Goal: Transaction & Acquisition: Subscribe to service/newsletter

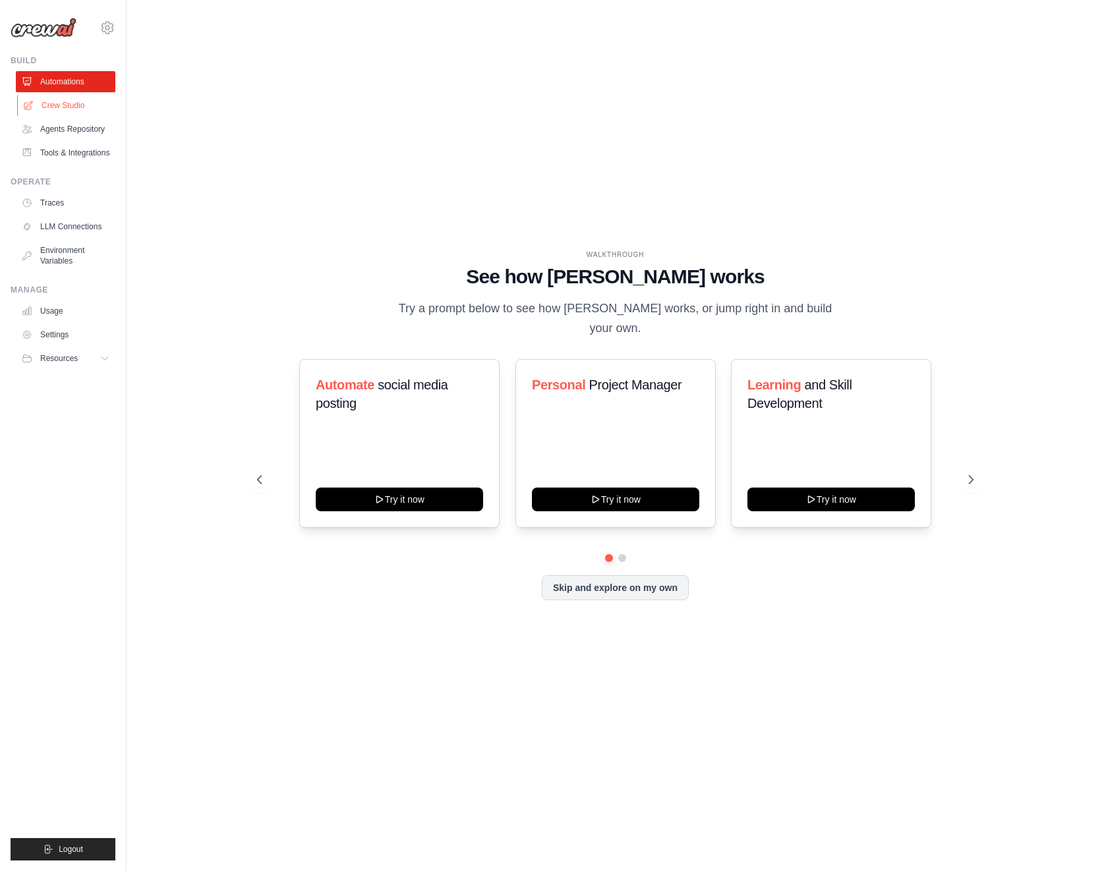
click at [74, 109] on link "Crew Studio" at bounding box center [67, 105] width 100 height 21
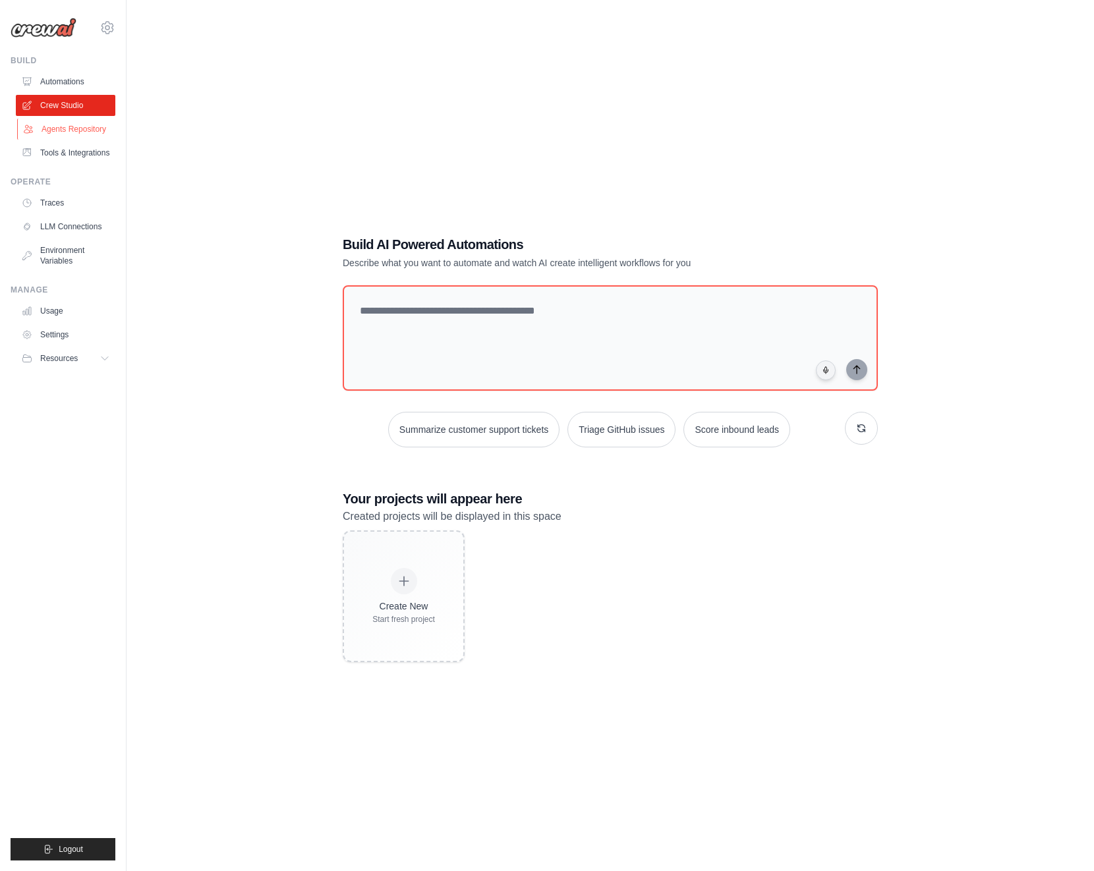
click at [72, 126] on link "Agents Repository" at bounding box center [67, 129] width 100 height 21
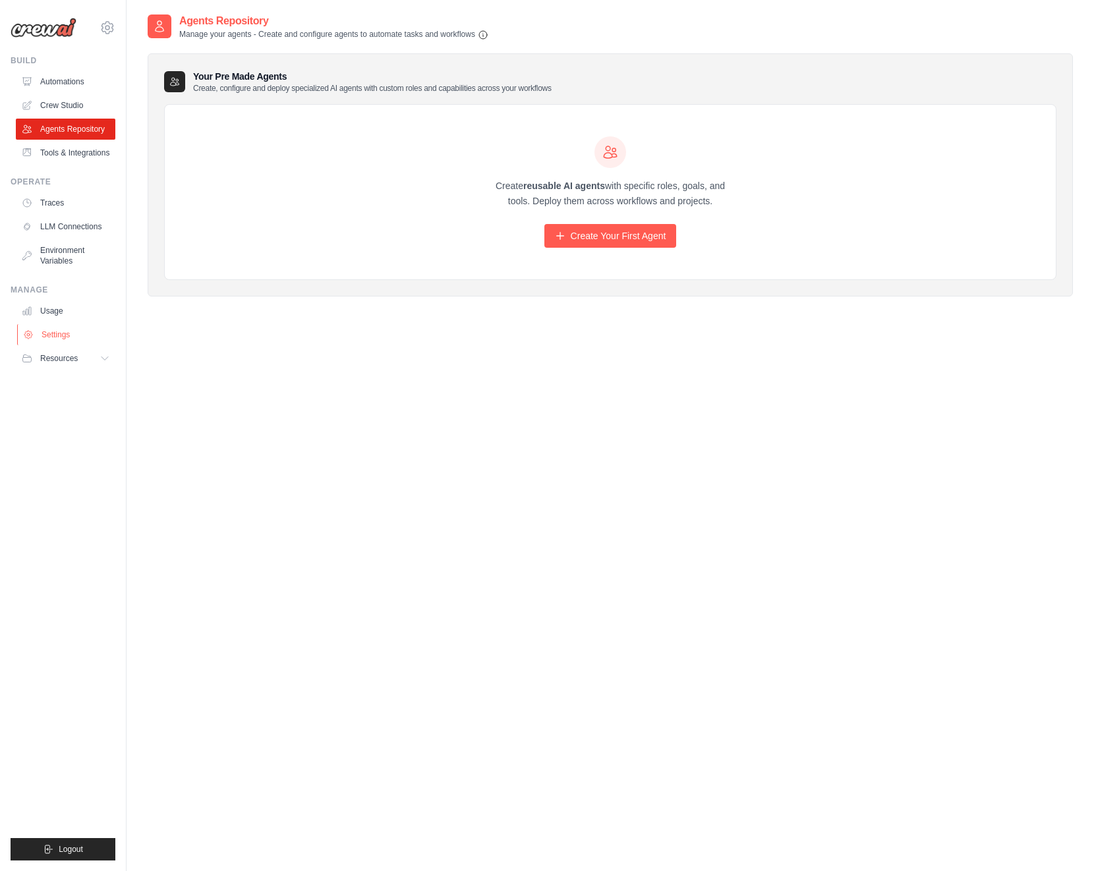
click at [57, 341] on link "Settings" at bounding box center [67, 334] width 100 height 21
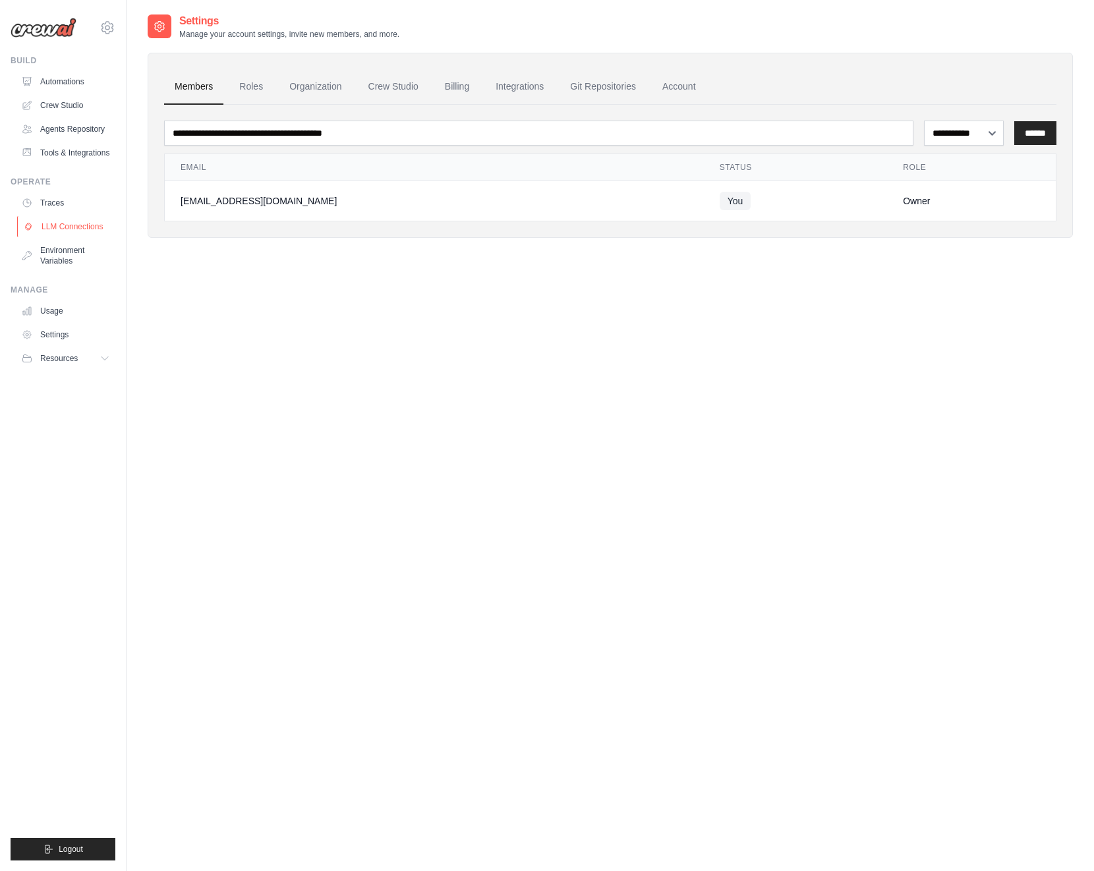
click at [59, 224] on link "LLM Connections" at bounding box center [67, 226] width 100 height 21
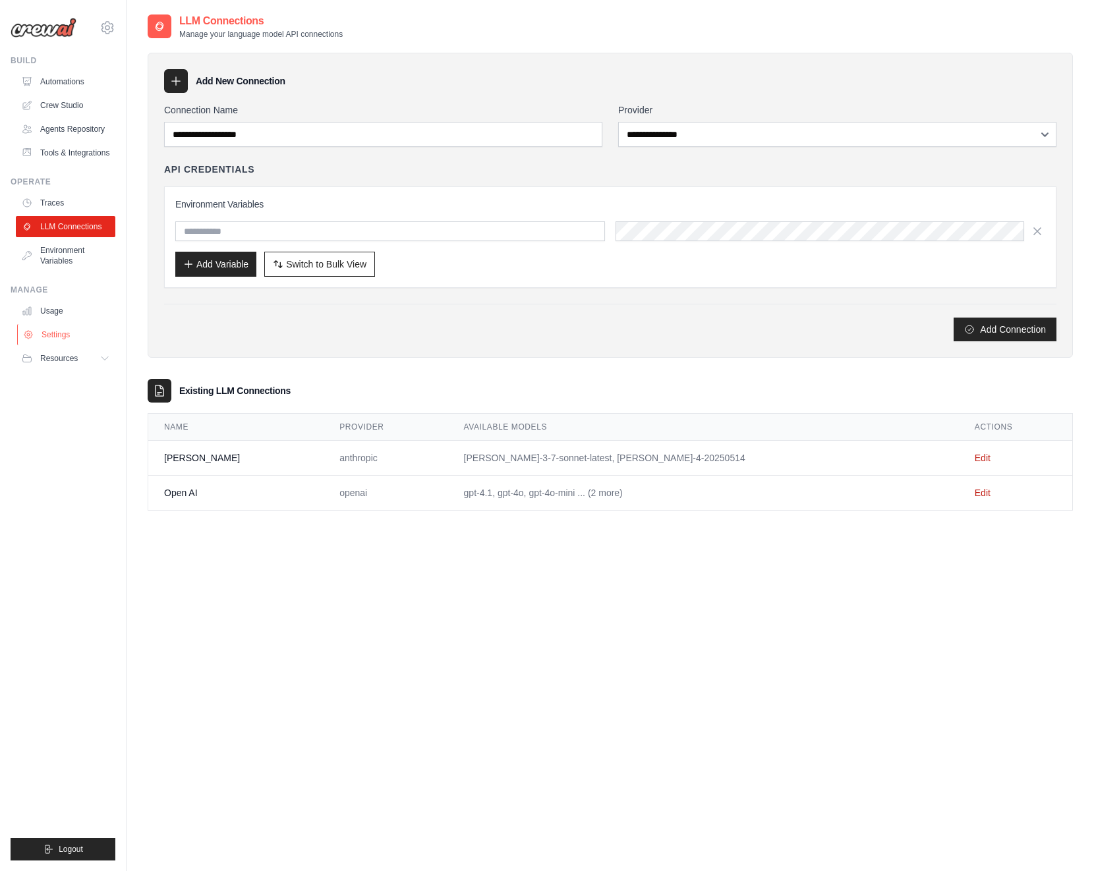
click at [63, 334] on link "Settings" at bounding box center [67, 334] width 100 height 21
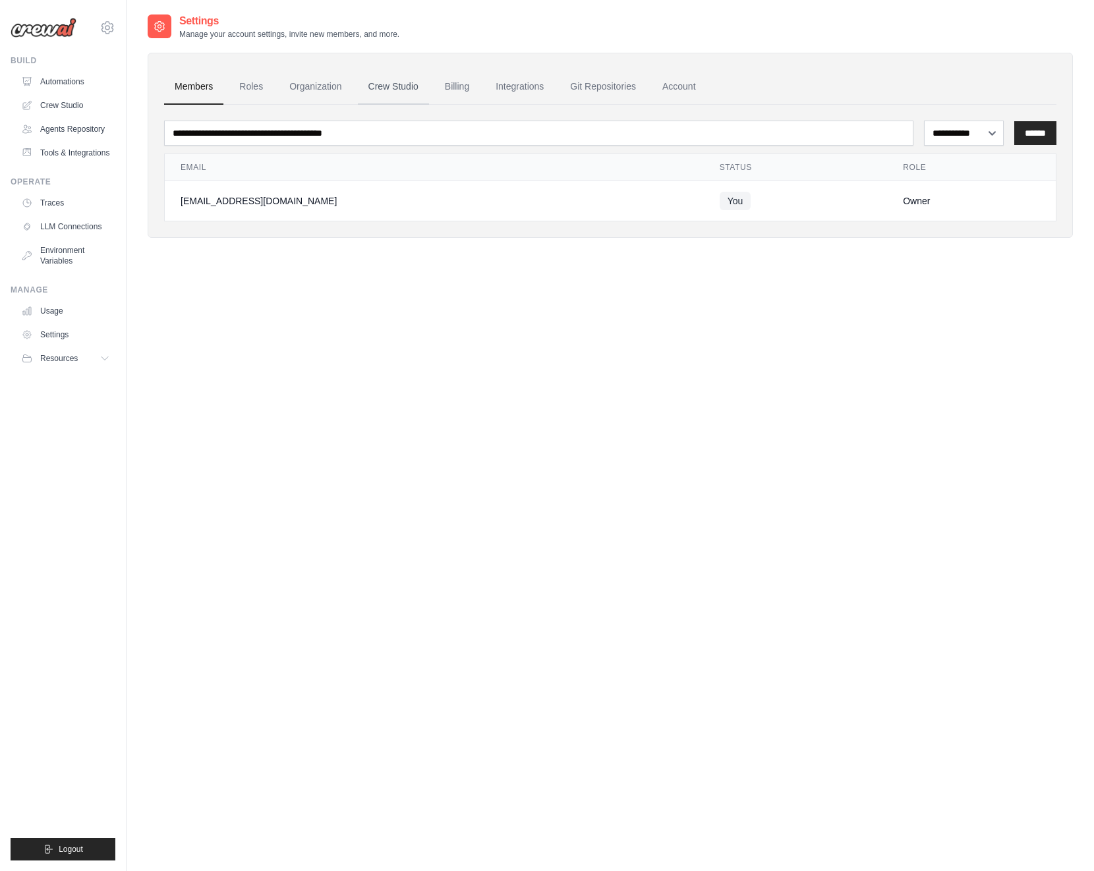
click at [403, 93] on link "Crew Studio" at bounding box center [393, 87] width 71 height 36
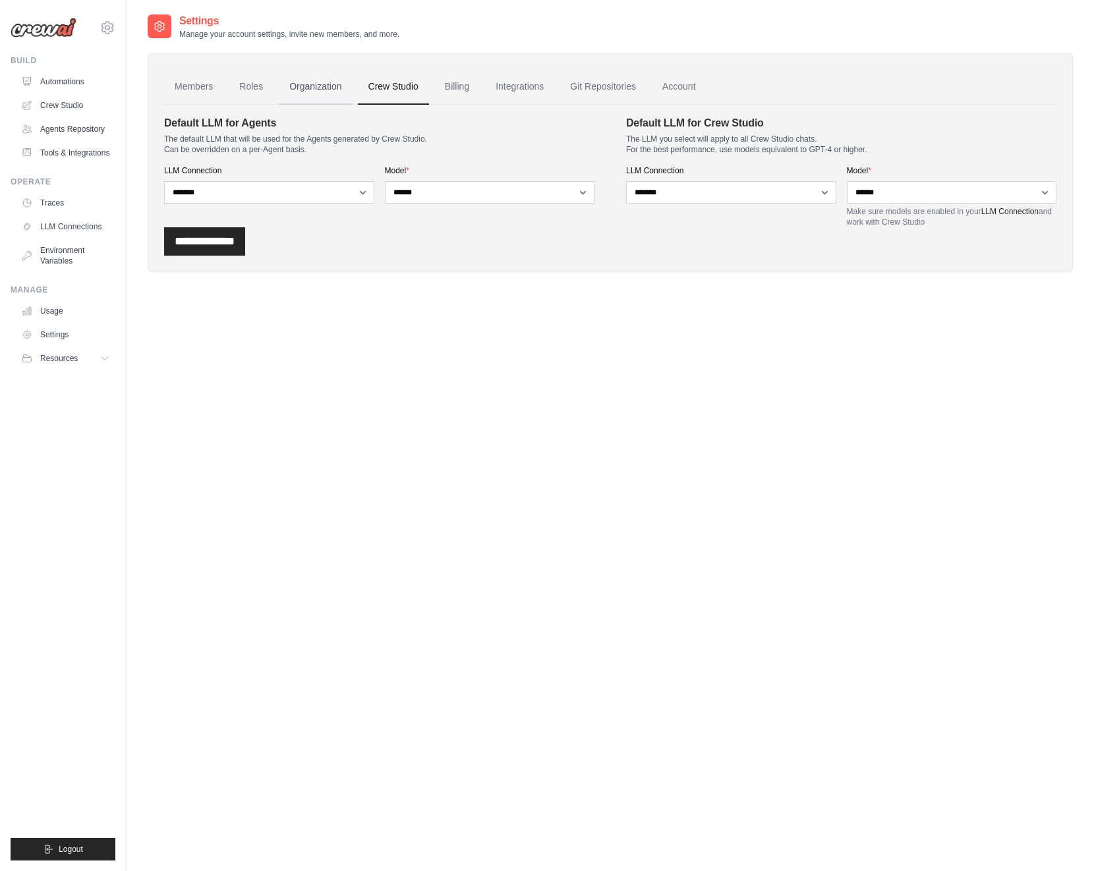
click at [306, 88] on link "Organization" at bounding box center [315, 87] width 73 height 36
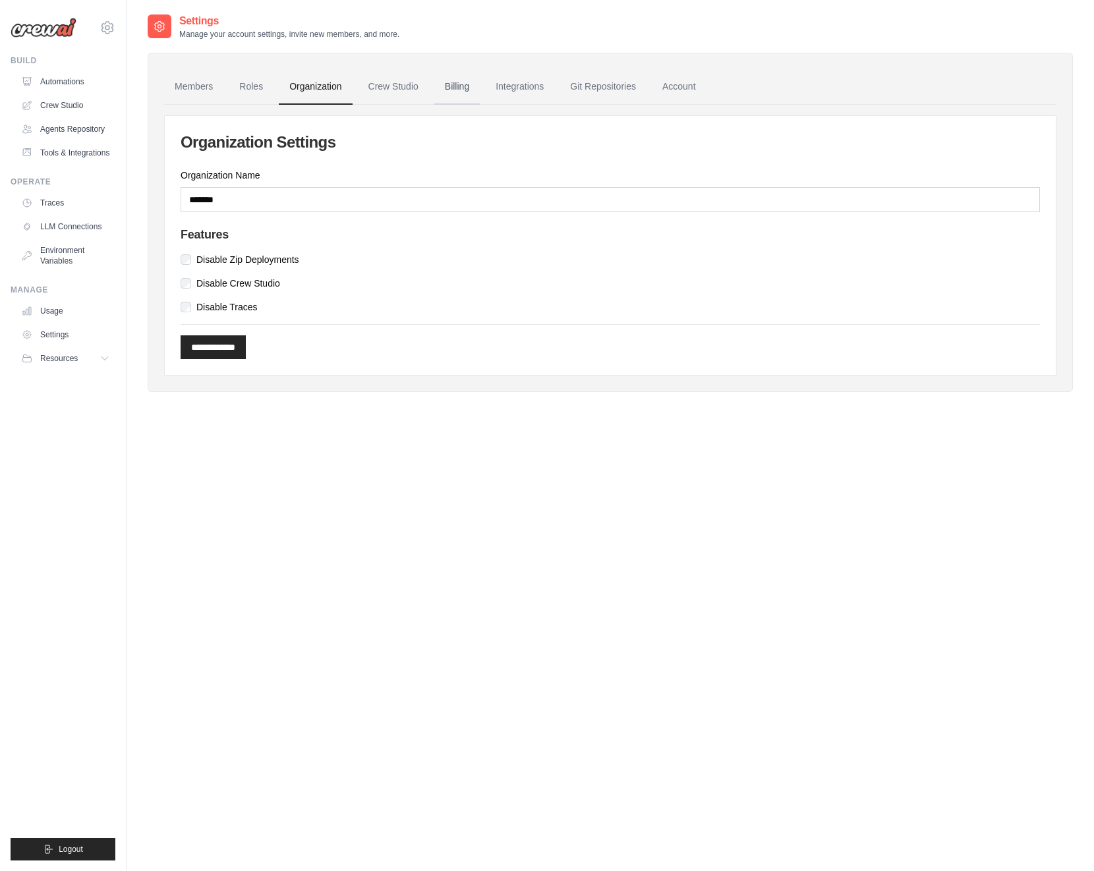
click at [470, 87] on link "Billing" at bounding box center [456, 87] width 45 height 36
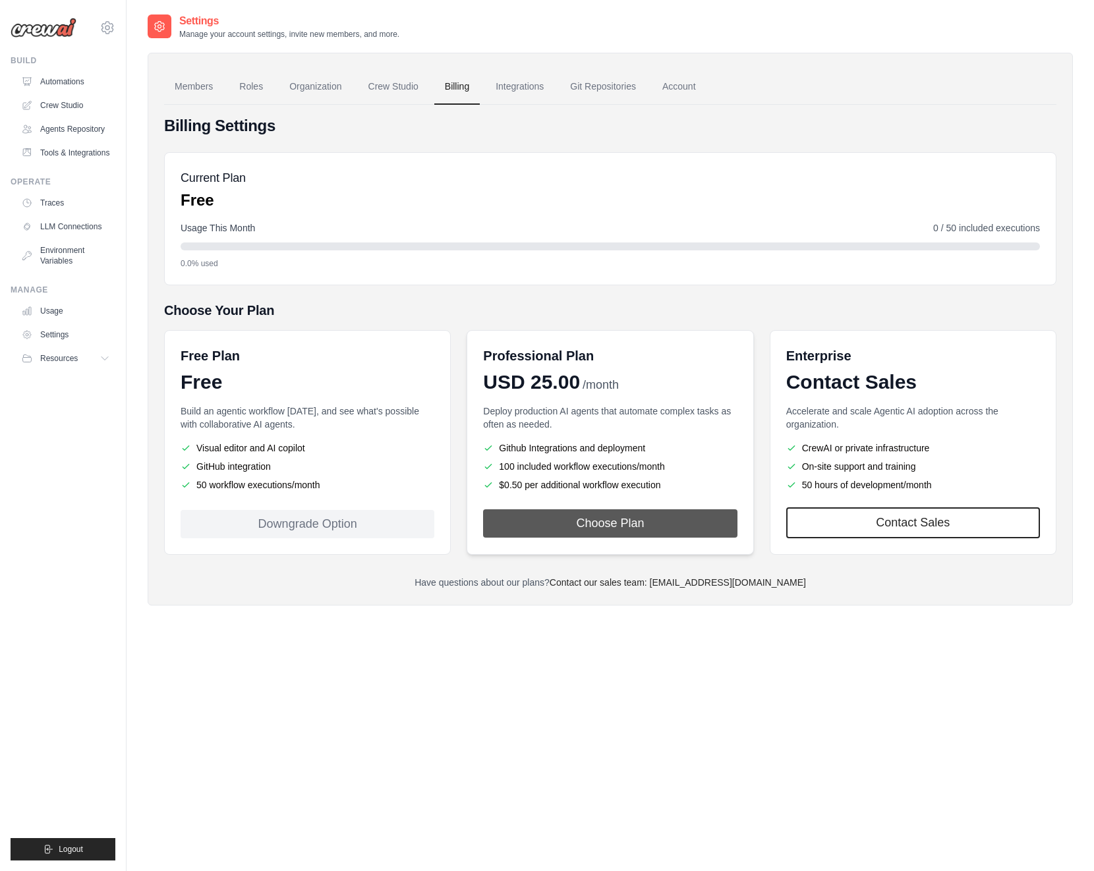
click at [627, 528] on button "Choose Plan" at bounding box center [610, 523] width 254 height 28
